Goal: Download file/media: Download file/media

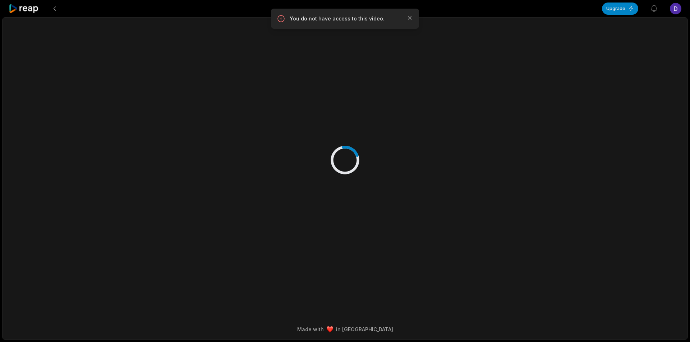
click at [29, 8] on icon at bounding box center [24, 9] width 31 height 10
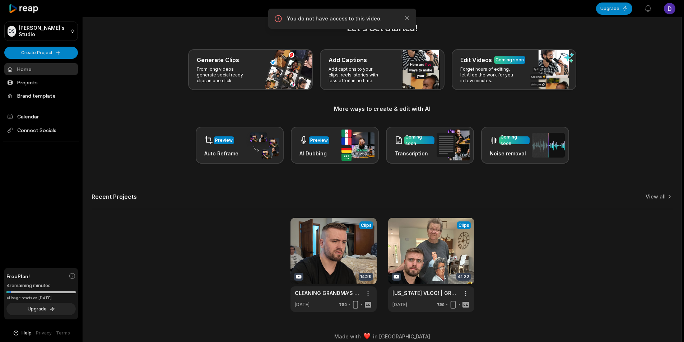
scroll to position [16, 0]
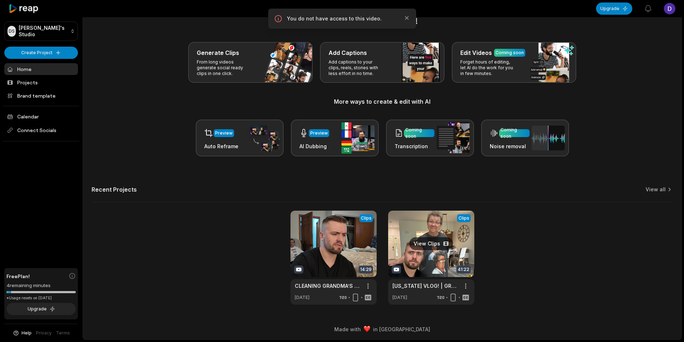
click at [429, 265] on link at bounding box center [431, 258] width 86 height 94
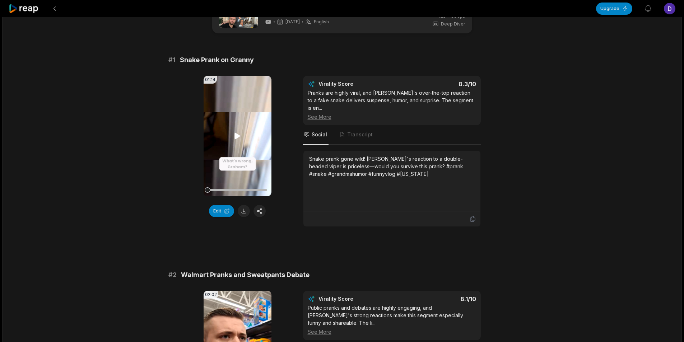
scroll to position [72, 0]
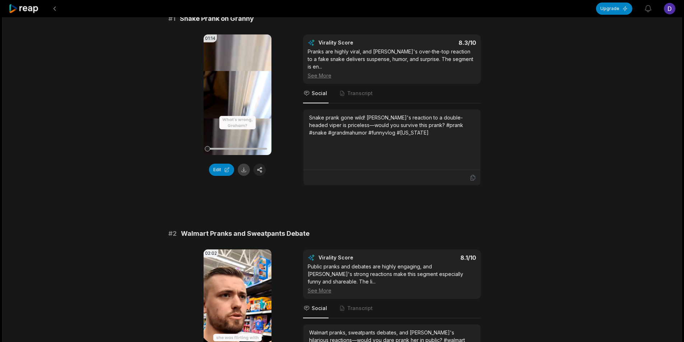
click at [245, 169] on button at bounding box center [244, 170] width 12 height 12
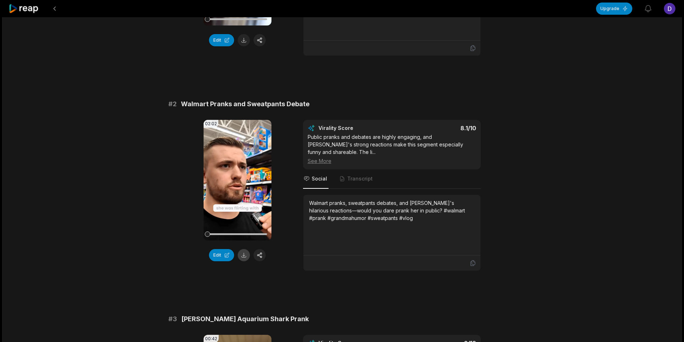
scroll to position [216, 0]
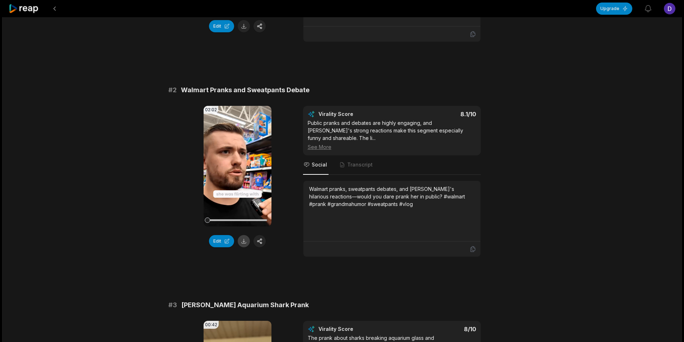
click at [244, 236] on button at bounding box center [244, 241] width 12 height 12
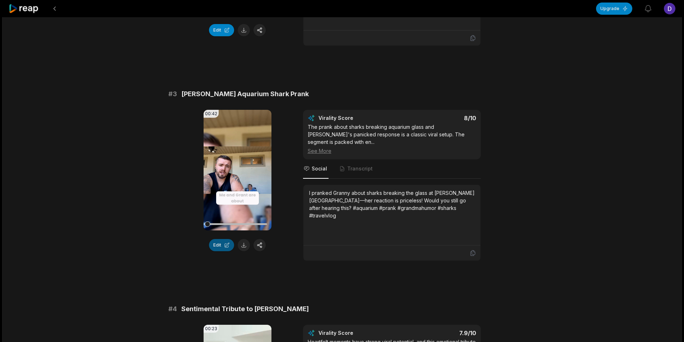
scroll to position [431, 0]
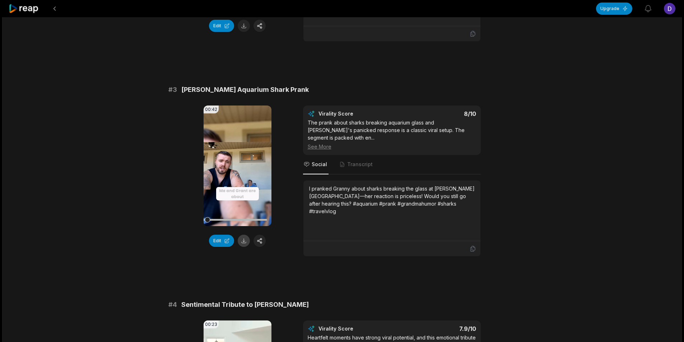
click at [245, 235] on button at bounding box center [244, 241] width 12 height 12
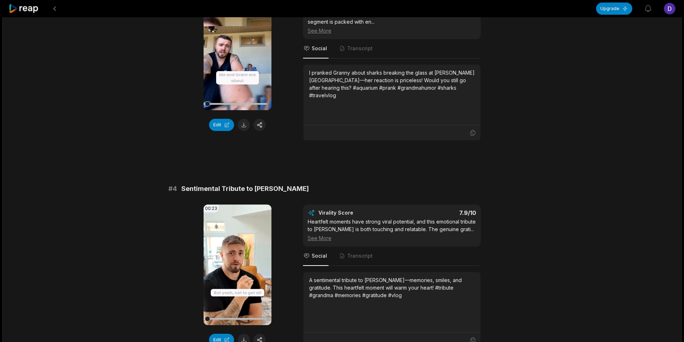
scroll to position [575, 0]
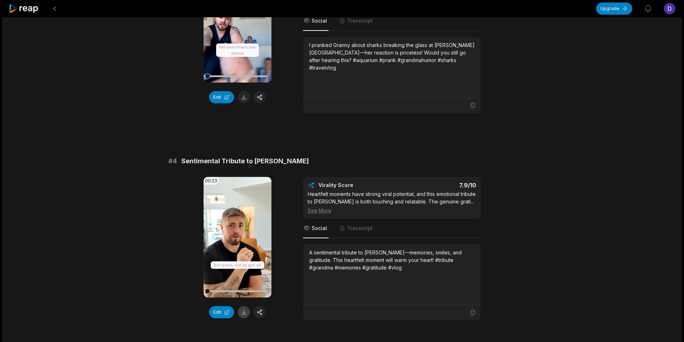
click at [245, 306] on button at bounding box center [244, 312] width 12 height 12
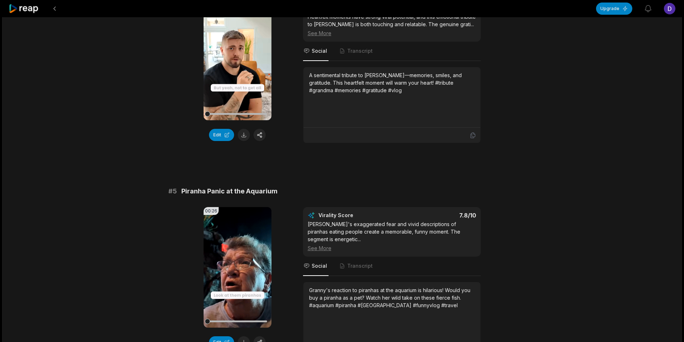
scroll to position [790, 0]
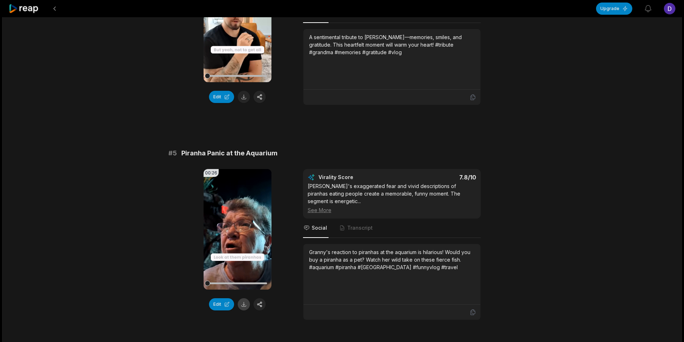
click at [247, 299] on button at bounding box center [244, 305] width 12 height 12
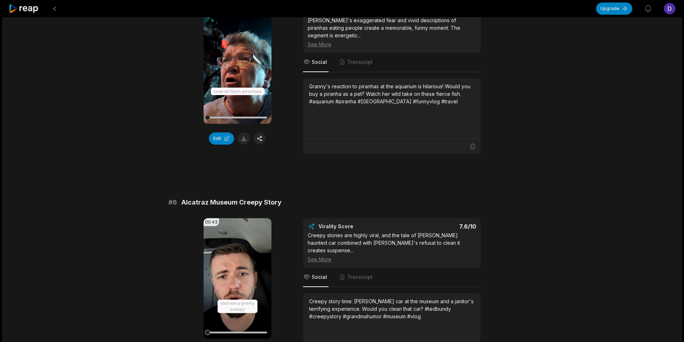
scroll to position [1042, 0]
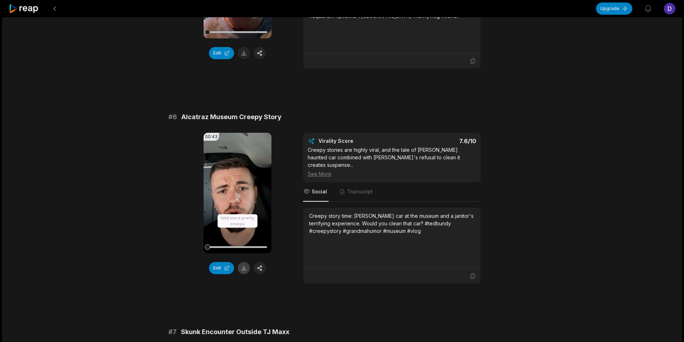
click at [245, 262] on button at bounding box center [244, 268] width 12 height 12
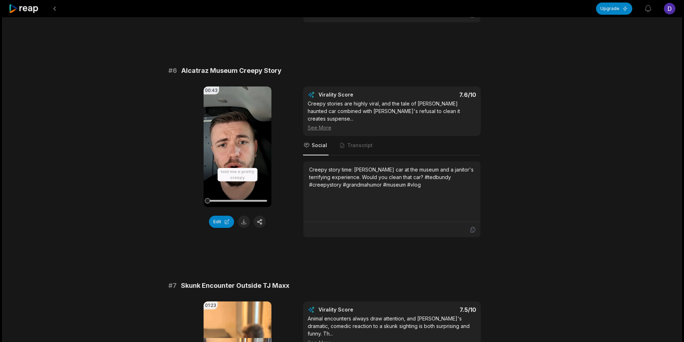
scroll to position [1222, 0]
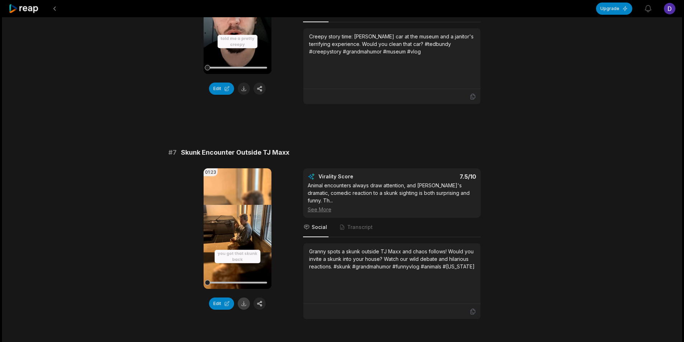
click at [243, 298] on button at bounding box center [244, 304] width 12 height 12
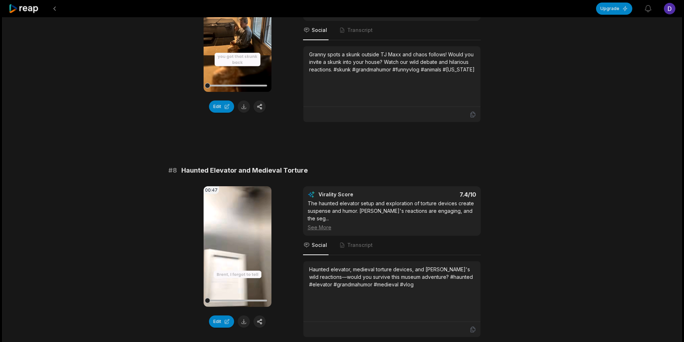
scroll to position [1509, 0]
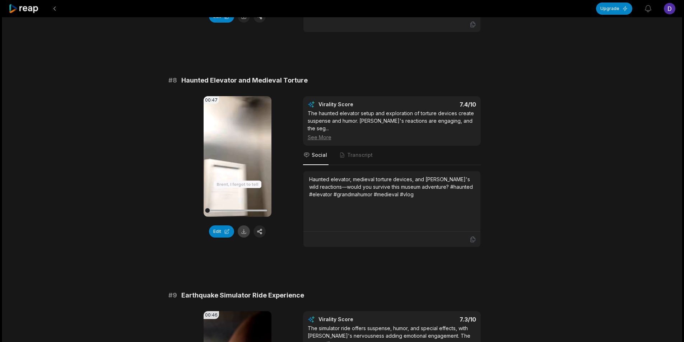
click at [245, 226] on button at bounding box center [244, 232] width 12 height 12
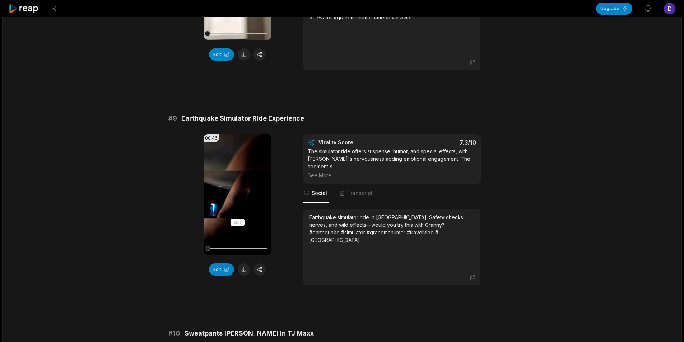
scroll to position [1725, 0]
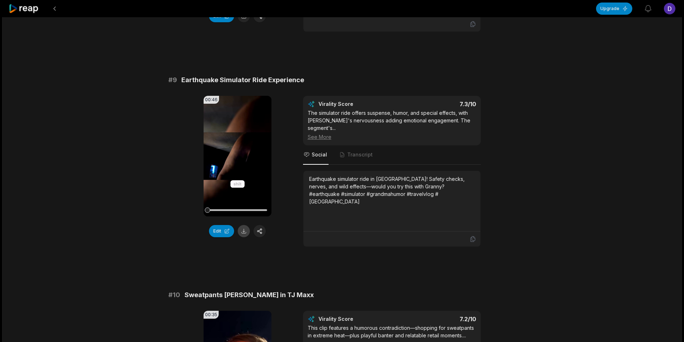
click at [245, 225] on button at bounding box center [244, 231] width 12 height 12
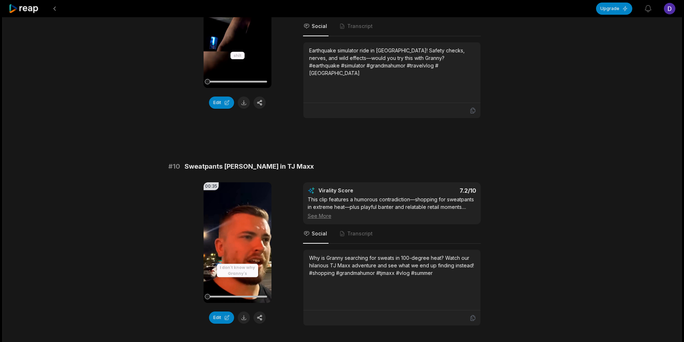
scroll to position [1871, 0]
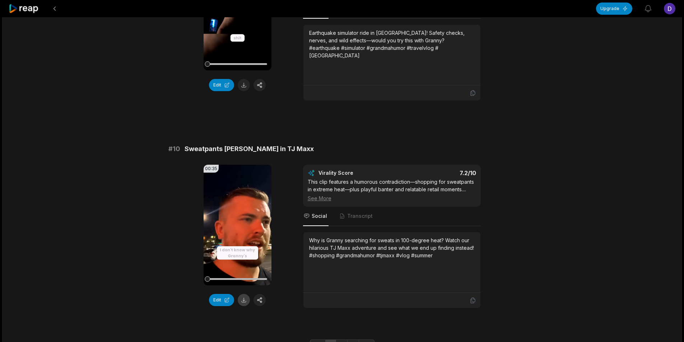
click at [246, 294] on button at bounding box center [244, 300] width 12 height 12
click at [341, 340] on link "2" at bounding box center [342, 345] width 12 height 11
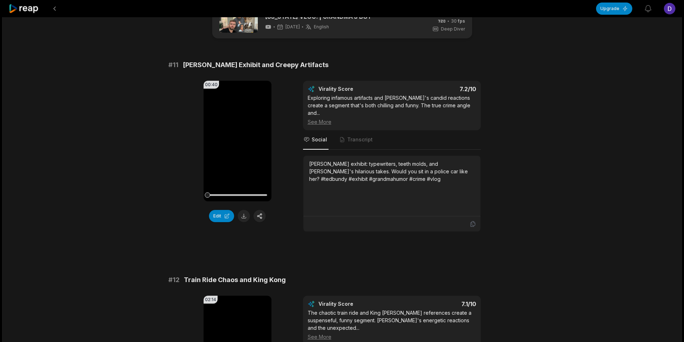
scroll to position [72, 0]
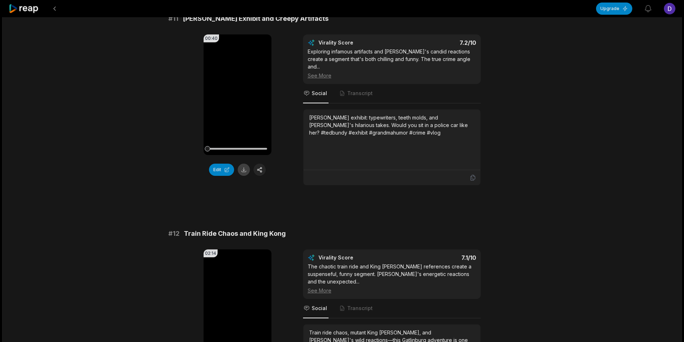
click at [246, 174] on button at bounding box center [244, 170] width 12 height 12
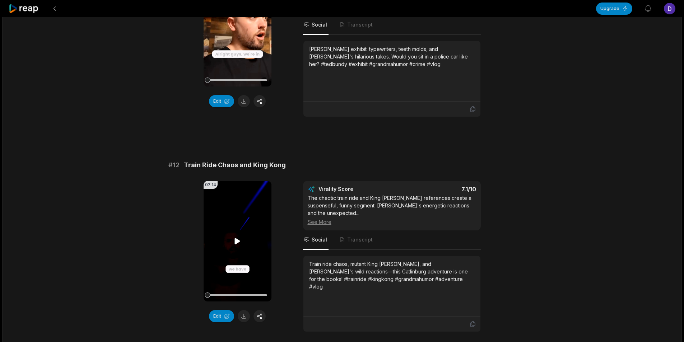
scroll to position [180, 0]
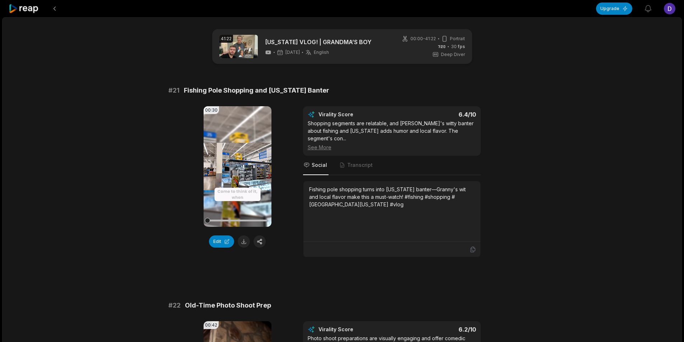
scroll to position [610, 0]
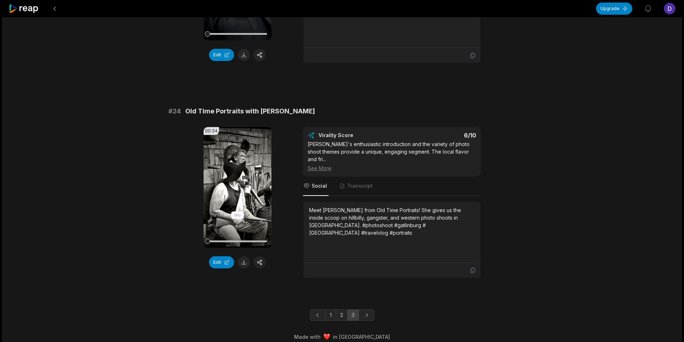
click at [244, 260] on button at bounding box center [244, 263] width 12 height 12
click at [58, 10] on button at bounding box center [54, 8] width 13 height 13
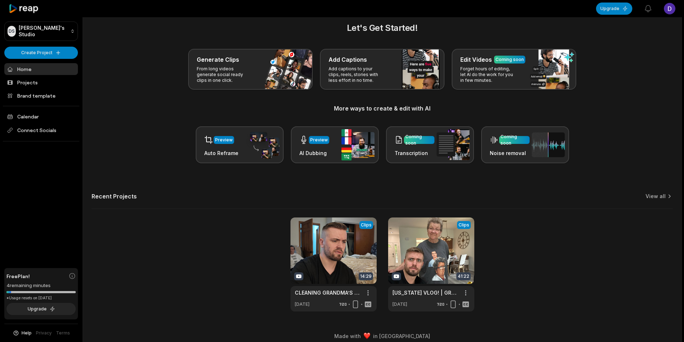
scroll to position [16, 0]
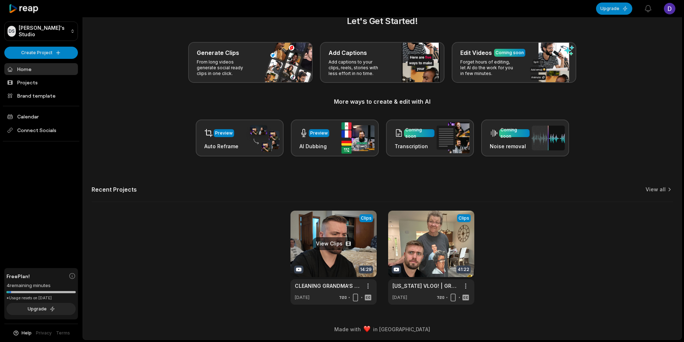
click at [332, 264] on link at bounding box center [334, 258] width 86 height 94
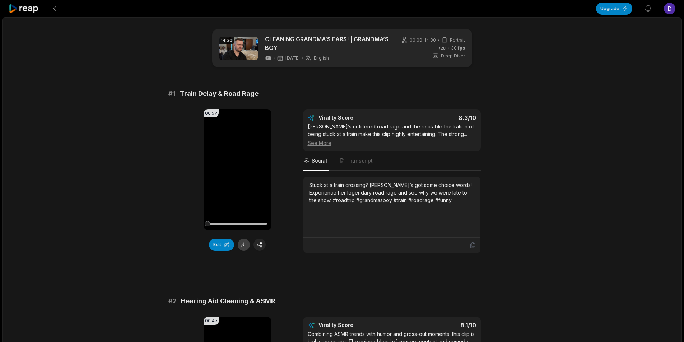
click at [244, 246] on button at bounding box center [244, 245] width 12 height 12
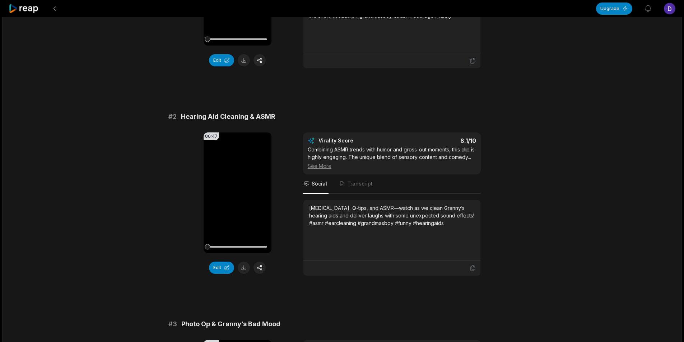
scroll to position [216, 0]
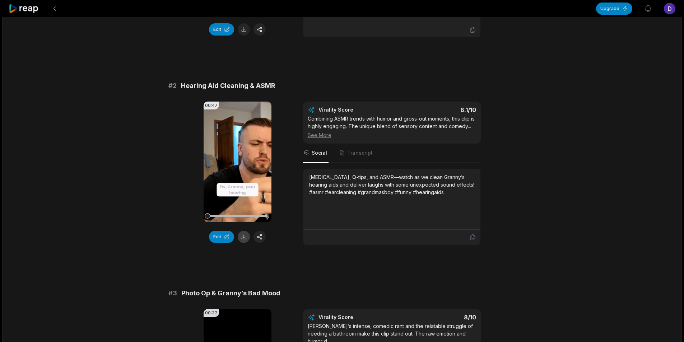
click at [242, 239] on button at bounding box center [244, 237] width 12 height 12
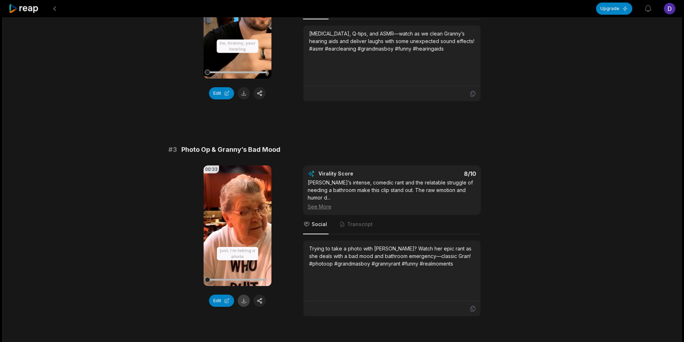
click at [246, 307] on button at bounding box center [244, 301] width 12 height 12
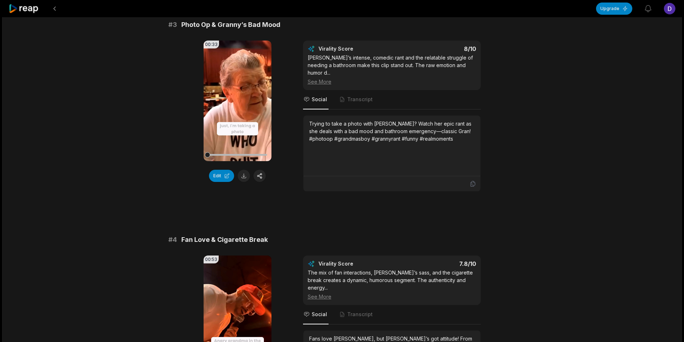
scroll to position [539, 0]
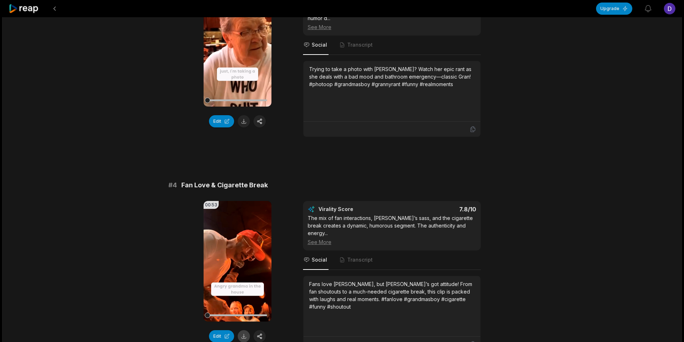
click at [245, 334] on button at bounding box center [244, 337] width 12 height 12
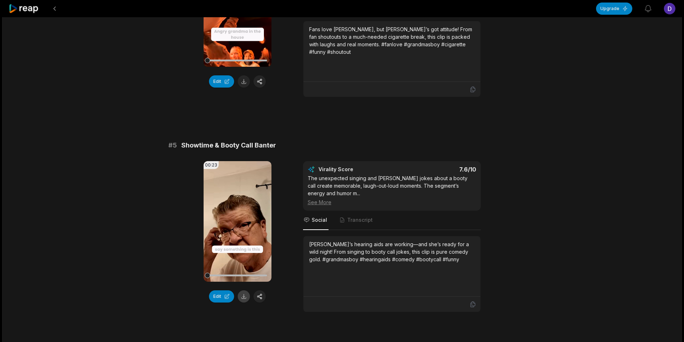
scroll to position [826, 0]
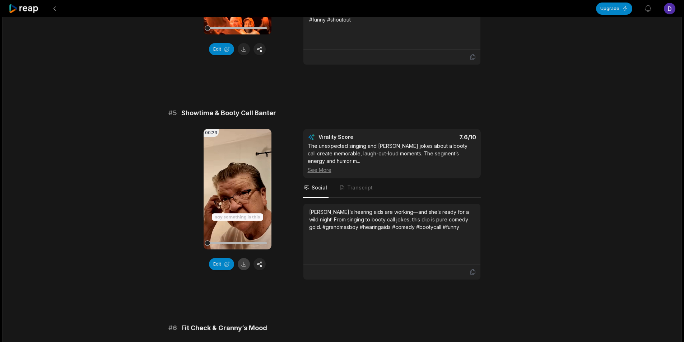
click at [243, 259] on button at bounding box center [244, 264] width 12 height 12
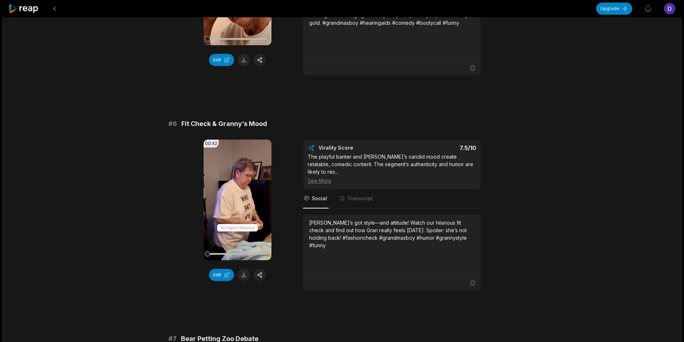
scroll to position [1042, 0]
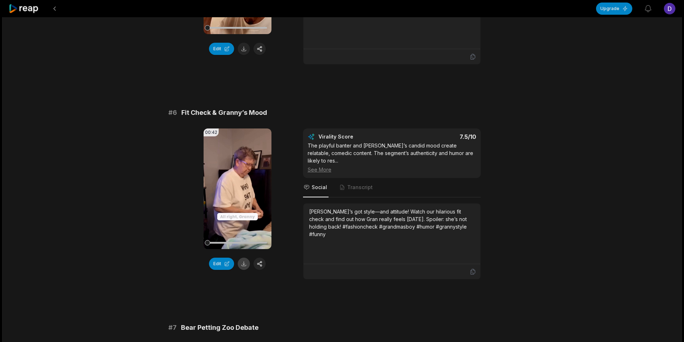
click at [244, 259] on button at bounding box center [244, 264] width 12 height 12
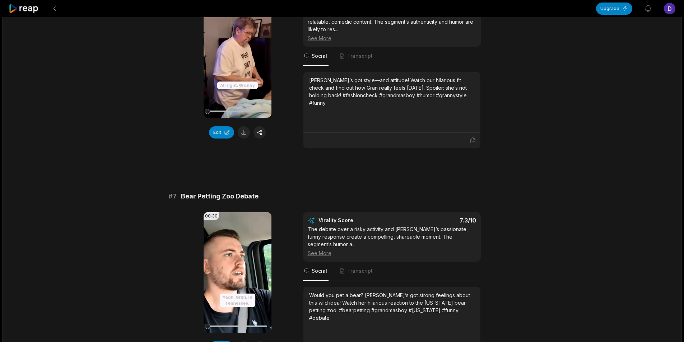
scroll to position [1186, 0]
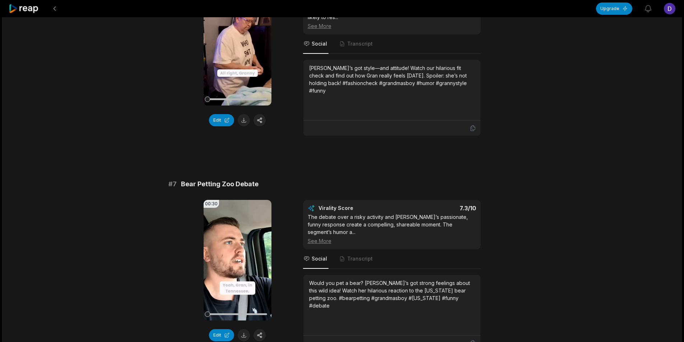
click at [241, 329] on button at bounding box center [244, 335] width 12 height 12
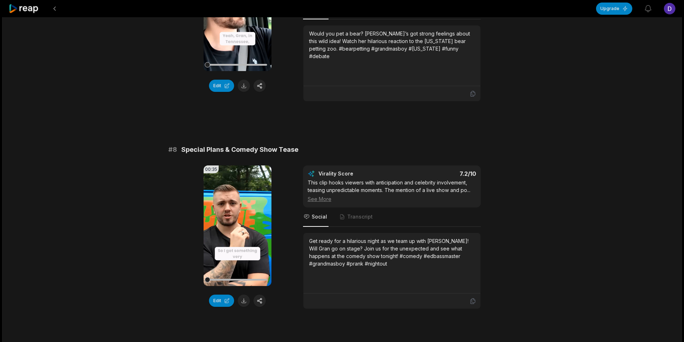
scroll to position [1437, 0]
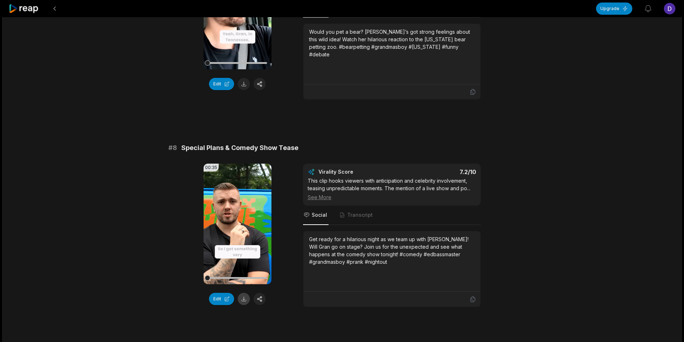
click at [242, 293] on button at bounding box center [244, 299] width 12 height 12
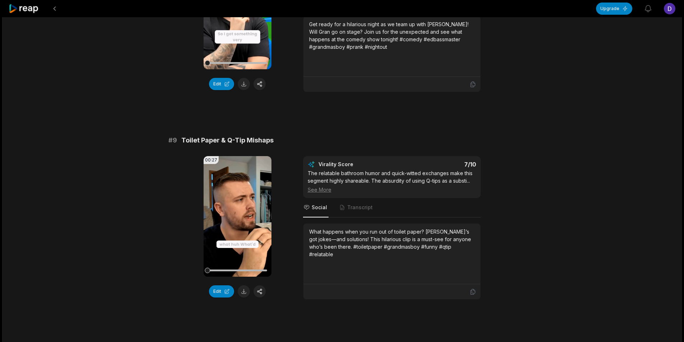
scroll to position [1653, 0]
click at [242, 287] on button at bounding box center [244, 291] width 12 height 12
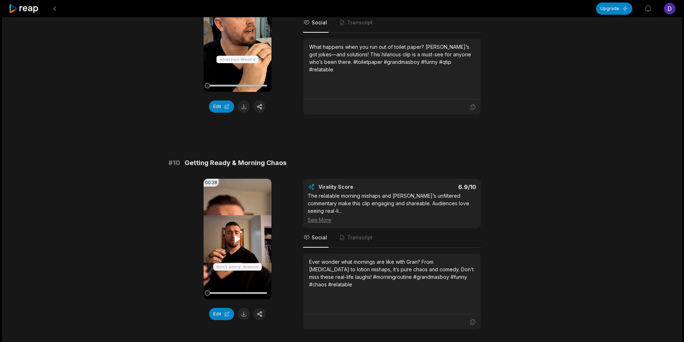
scroll to position [1882, 0]
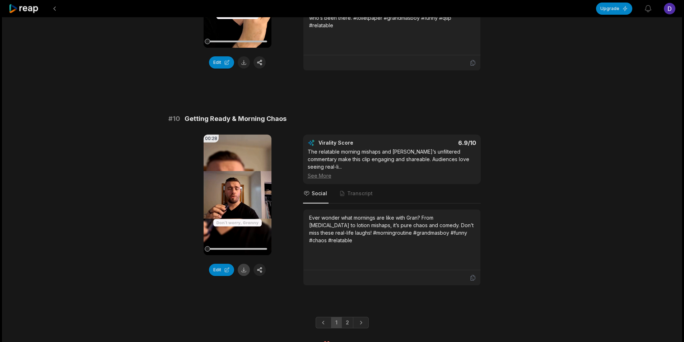
click at [241, 266] on button at bounding box center [244, 270] width 12 height 12
click at [347, 317] on link "2" at bounding box center [348, 322] width 12 height 11
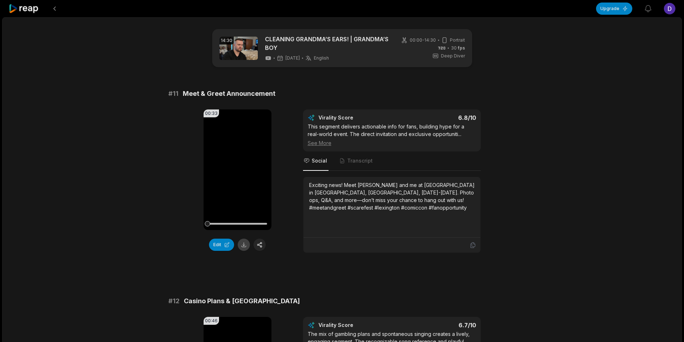
click at [242, 245] on button at bounding box center [244, 245] width 12 height 12
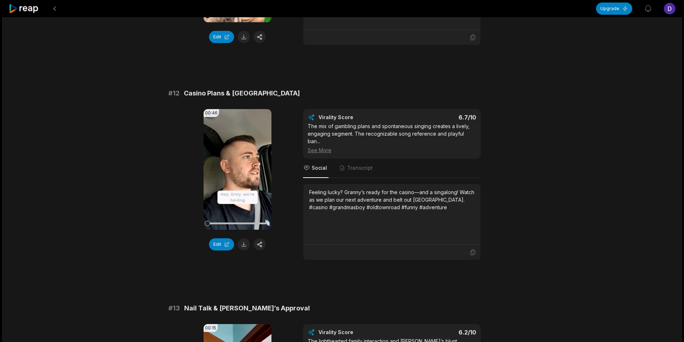
scroll to position [216, 0]
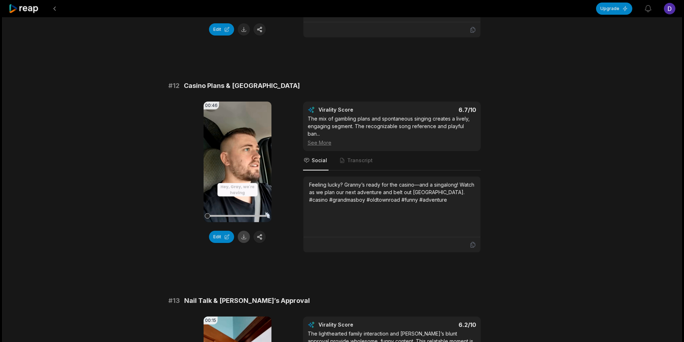
click at [241, 237] on button at bounding box center [244, 237] width 12 height 12
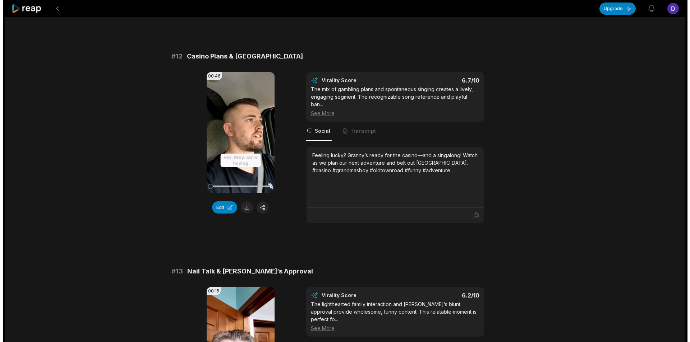
scroll to position [395, 0]
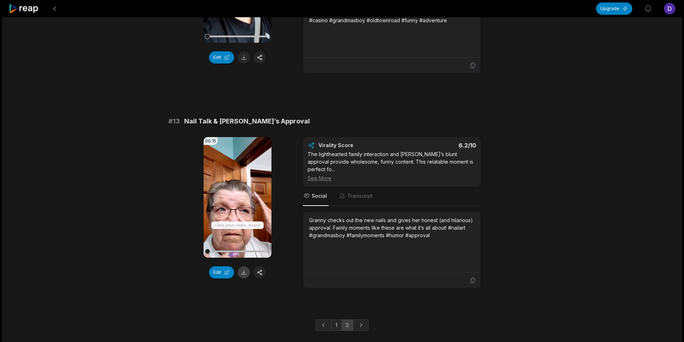
click at [244, 267] on button at bounding box center [244, 273] width 12 height 12
